Goal: Information Seeking & Learning: Find specific fact

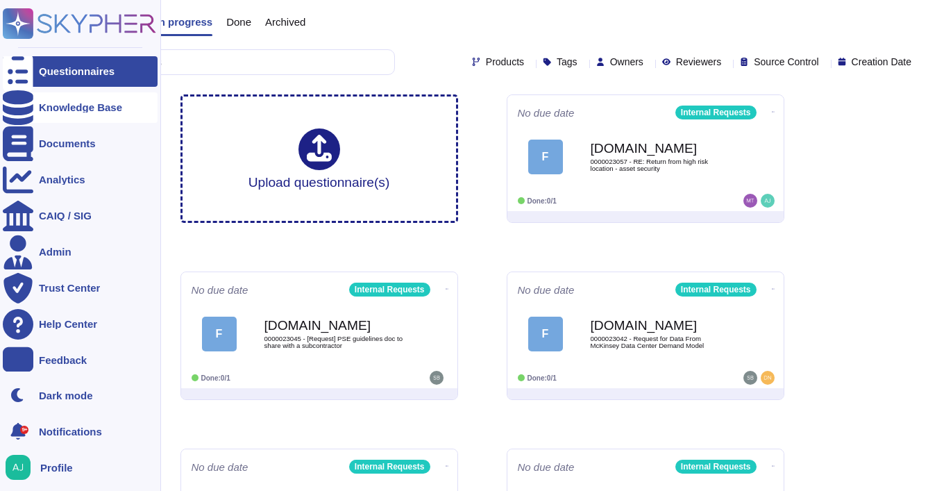
click at [90, 109] on div "Knowledge Base" at bounding box center [80, 107] width 83 height 10
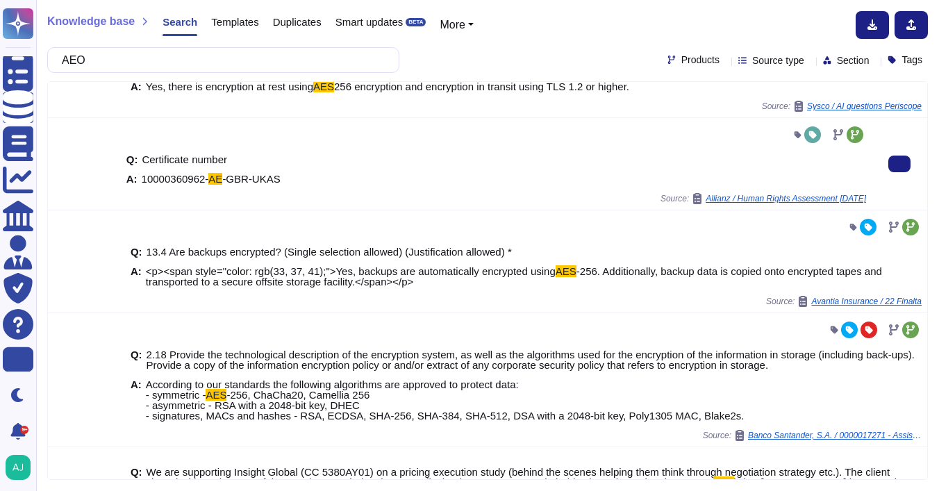
scroll to position [53, 0]
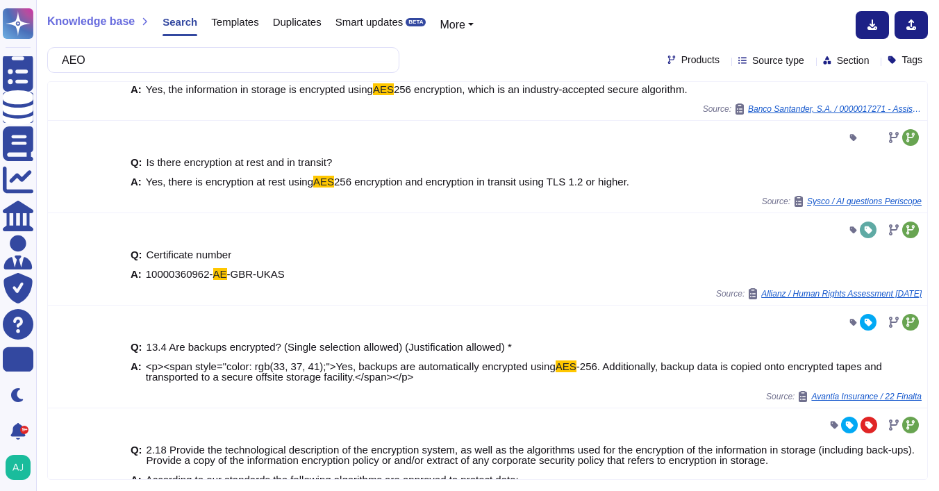
click at [681, 59] on div "Products" at bounding box center [696, 60] width 58 height 10
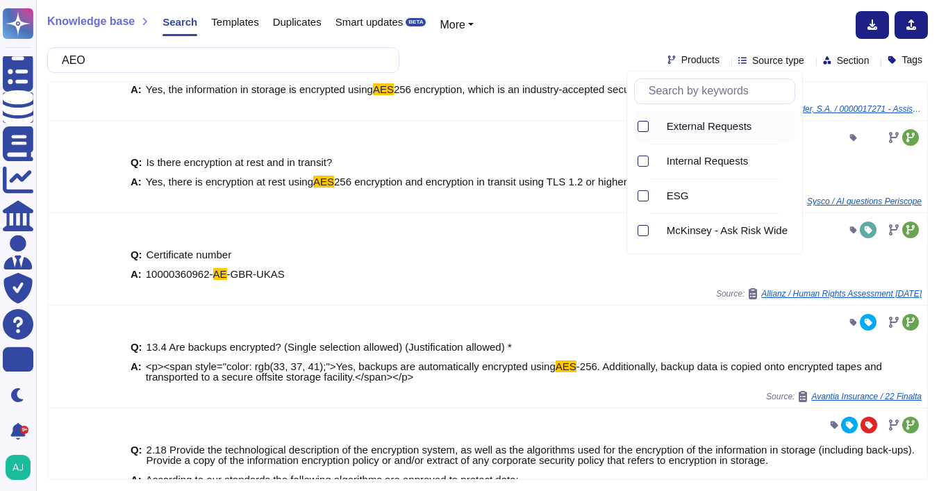
click at [640, 122] on div at bounding box center [642, 126] width 11 height 11
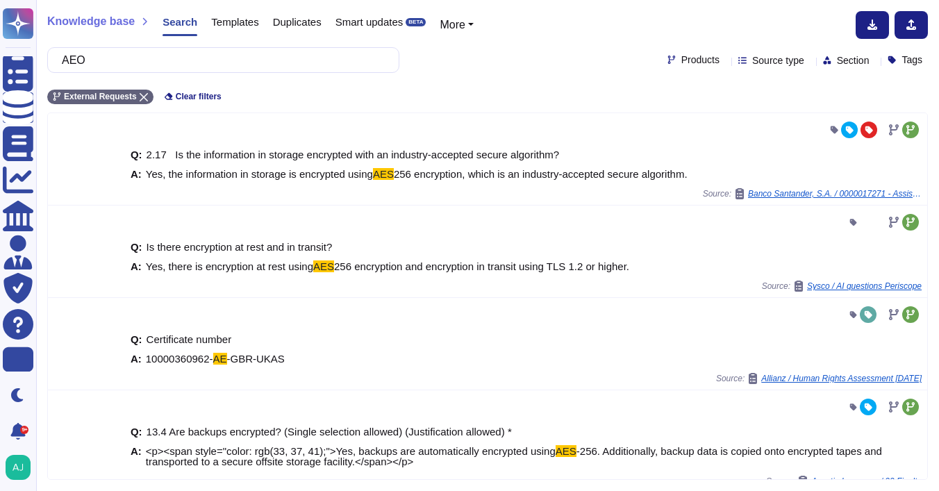
click at [505, 82] on div "External Requests Clear filters" at bounding box center [487, 92] width 881 height 23
click at [185, 60] on input "AEO" at bounding box center [220, 60] width 330 height 24
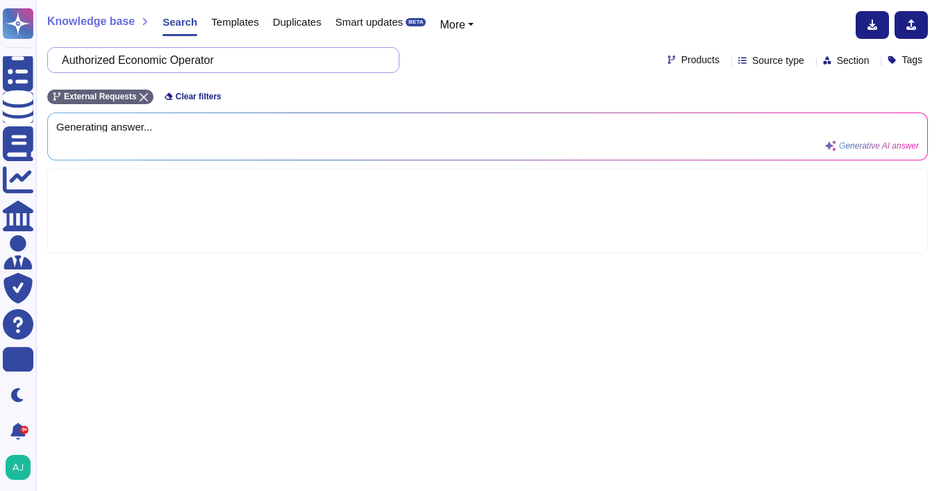
type input "Authorized Economic Operator"
click at [172, 63] on input "Authorized Economic Operator" at bounding box center [220, 60] width 330 height 24
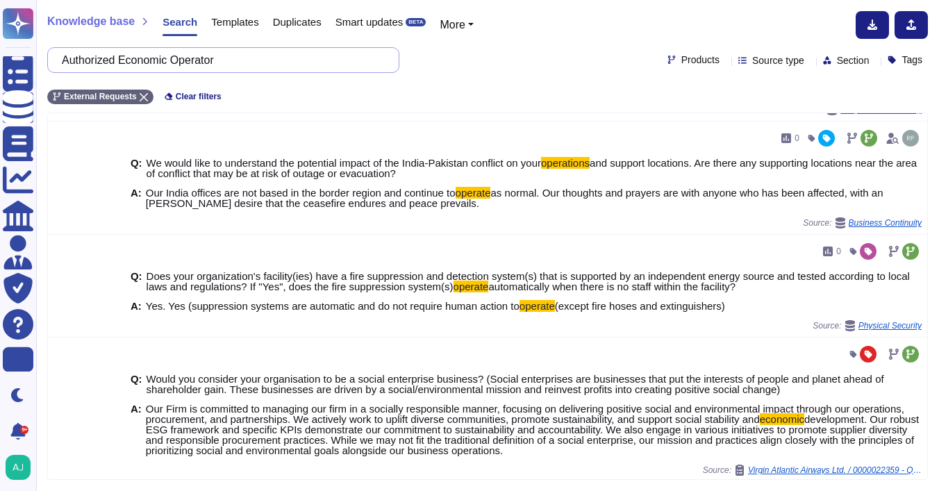
scroll to position [1027, 0]
